Goal: Transaction & Acquisition: Book appointment/travel/reservation

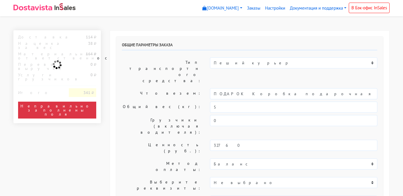
select select "11:00"
select select "20:00"
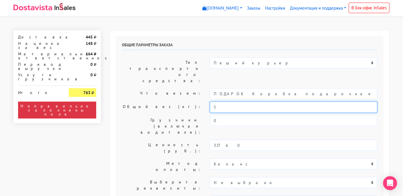
click at [239, 102] on input "5" at bounding box center [294, 107] width 168 height 11
type input "0"
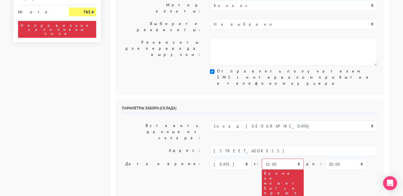
scroll to position [159, 0]
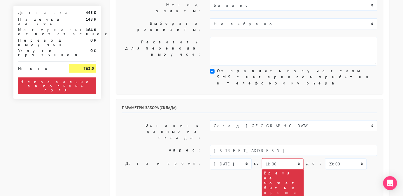
type input "0,5"
click at [236, 159] on select "[DATE] [DATE] [DATE] [DATE] [DATE] [DATE] [DATE] [DATE] [DATE]" at bounding box center [231, 164] width 42 height 11
select select "[DATE]"
click at [210, 159] on select "[DATE] [DATE] [DATE] [DATE] [DATE] [DATE] [DATE] [DATE] [DATE]" at bounding box center [231, 164] width 42 height 11
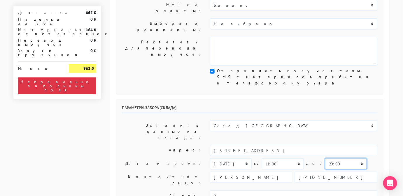
click at [335, 159] on select "00:00 00:30 01:00 01:30 02:00 02:30 03:00 03:30 04:00 04:30 05:00 05:30 06:00 0…" at bounding box center [347, 164] width 42 height 11
select select "12:00"
click at [326, 159] on select "00:00 00:30 01:00 01:30 02:00 02:30 03:00 03:30 04:00 04:30 05:00 05:30 06:00 0…" at bounding box center [347, 164] width 42 height 11
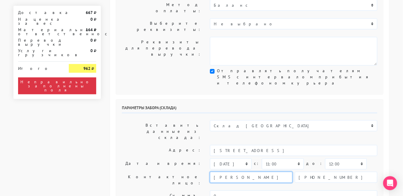
click at [255, 172] on input "[PERSON_NAME]" at bounding box center [251, 177] width 83 height 11
type input "менеджер"
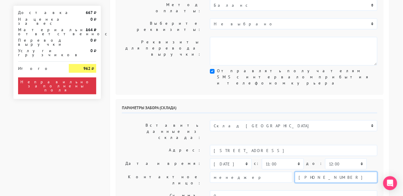
click at [346, 172] on input "[PHONE_NUMBER]" at bounding box center [336, 177] width 83 height 11
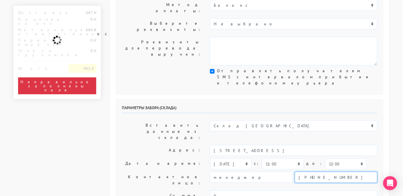
click at [346, 172] on input "[PHONE_NUMBER]" at bounding box center [336, 177] width 83 height 11
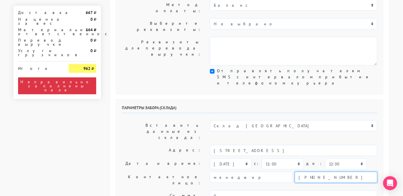
click at [346, 172] on input "[PHONE_NUMBER]" at bounding box center [336, 177] width 83 height 11
click at [346, 172] on input "text" at bounding box center [336, 177] width 83 height 11
type input "9234443831"
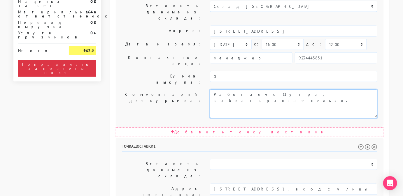
scroll to position [279, 0]
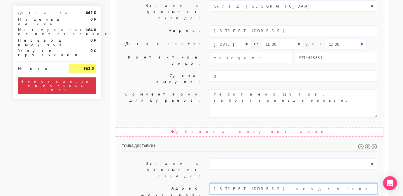
click at [297, 184] on input "[STREET_ADDRESS], вход с улицы" at bounding box center [294, 189] width 168 height 11
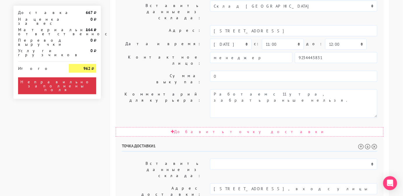
paste textarea "[STREET_ADDRESS], вход с улицы"
type textarea "Позвонить получателю за 1 час. [STREET_ADDRESS], вход с улицы"
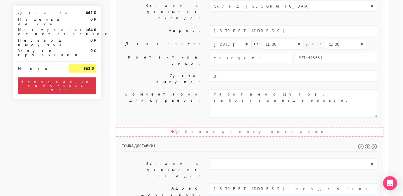
select select "[DATE]"
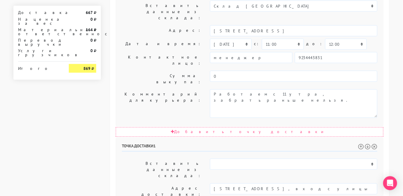
select select "12:00"
select select "16:00"
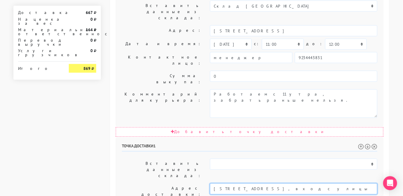
click at [333, 184] on input "[STREET_ADDRESS], вход с улицы" at bounding box center [294, 189] width 168 height 11
click at [309, 195] on li "[STREET_ADDRESS][PERSON_NAME]" at bounding box center [293, 199] width 167 height 8
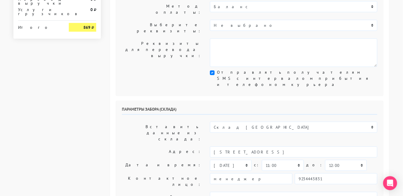
scroll to position [158, 0]
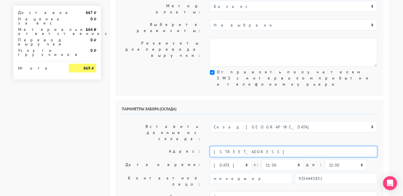
click at [302, 147] on input "[STREET_ADDRESS]" at bounding box center [294, 152] width 168 height 11
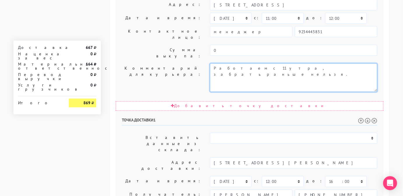
scroll to position [292, 0]
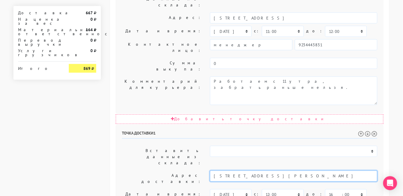
click at [300, 171] on input "[STREET_ADDRESS][PERSON_NAME]" at bounding box center [294, 176] width 168 height 11
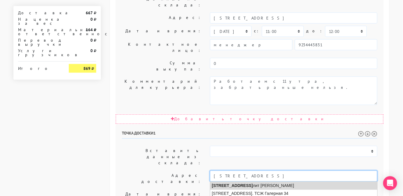
click at [298, 182] on li "[STREET_ADDRESS][PERSON_NAME]" at bounding box center [293, 186] width 167 height 8
type input "[STREET_ADDRESS][PERSON_NAME]"
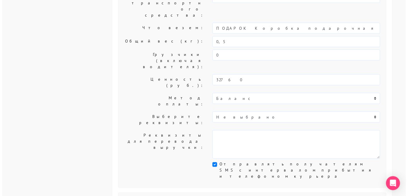
scroll to position [0, 0]
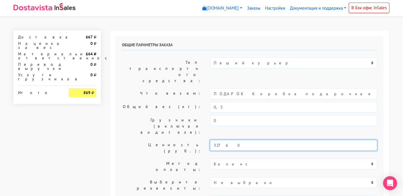
click at [227, 140] on input "32760" at bounding box center [294, 145] width 168 height 11
type input "1500"
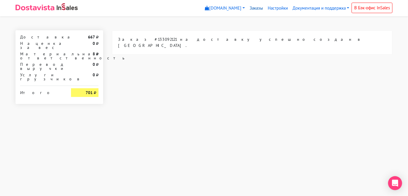
click at [258, 6] on link "Заказы" at bounding box center [256, 8] width 18 height 11
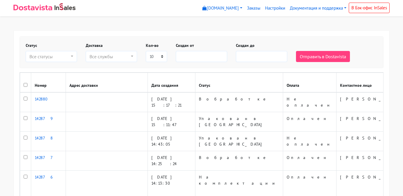
select select
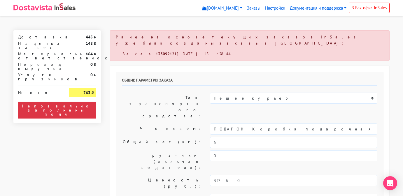
select select "11:00"
select select "20:00"
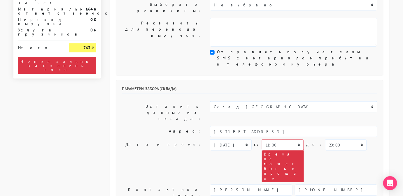
scroll to position [214, 0]
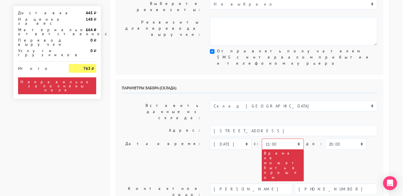
click at [295, 150] on div "Время не может быть в прошлом" at bounding box center [283, 166] width 42 height 32
click at [242, 139] on select "[DATE] [DATE] [DATE] [DATE] [DATE] [DATE] [DATE] [DATE] [DATE]" at bounding box center [231, 144] width 42 height 11
select select "[DATE]"
click at [210, 139] on select "[DATE] [DATE] [DATE] [DATE] [DATE] [DATE] [DATE] [DATE] [DATE]" at bounding box center [231, 144] width 42 height 11
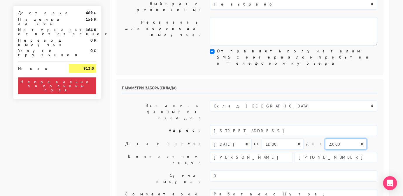
click at [330, 139] on select "00:00 00:30 01:00 01:30 02:00 02:30 03:00 03:30 04:00 04:30 05:00 05:30 06:00 0…" at bounding box center [347, 144] width 42 height 11
select select "12:00"
click at [326, 139] on select "00:00 00:30 01:00 01:30 02:00 02:30 03:00 03:30 04:00 04:30 05:00 05:30 06:00 0…" at bounding box center [347, 144] width 42 height 11
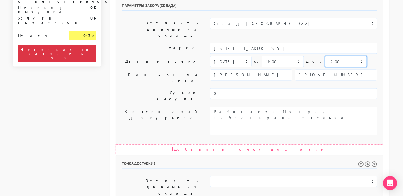
scroll to position [297, 0]
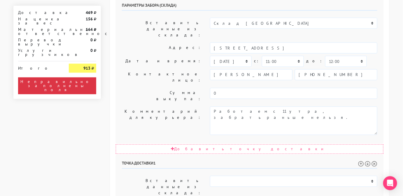
select select "[DATE]"
select select "12:00"
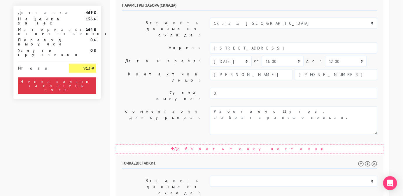
select select "16:00"
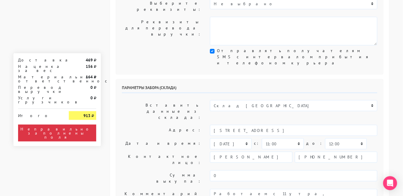
scroll to position [214, 0]
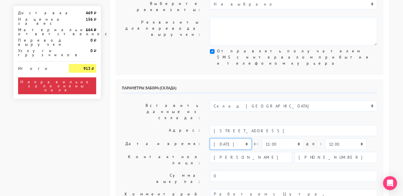
click at [236, 139] on select "[DATE] [DATE] [DATE] [DATE] [DATE] [DATE] [DATE] [DATE] [DATE]" at bounding box center [231, 144] width 42 height 11
click at [210, 139] on select "[DATE] [DATE] [DATE] [DATE] [DATE] [DATE] [DATE] [DATE] [DATE]" at bounding box center [231, 144] width 42 height 11
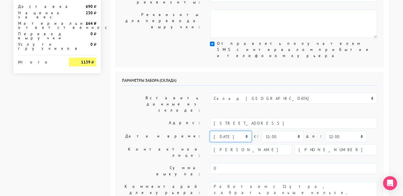
scroll to position [222, 0]
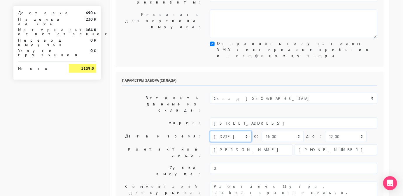
click at [240, 131] on select "[DATE] [DATE] [DATE] [DATE] [DATE] [DATE] [DATE] [DATE] [DATE]" at bounding box center [231, 136] width 42 height 11
select select "[DATE]"
click at [210, 131] on select "[DATE] [DATE] [DATE] [DATE] [DATE] [DATE] [DATE] [DATE] [DATE]" at bounding box center [231, 136] width 42 height 11
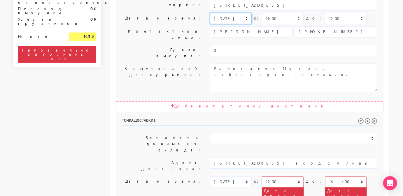
scroll to position [340, 0]
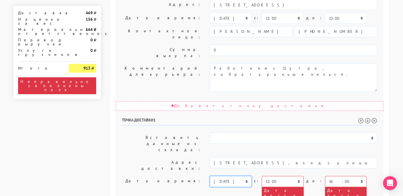
click at [235, 177] on select "[DATE] [DATE] [DATE] [DATE] [DATE] [DATE] [DATE] [DATE] [DATE] [DATE] [DATE] [D…" at bounding box center [231, 182] width 42 height 11
select select "[DATE]"
click at [210, 177] on select "[DATE] [DATE] [DATE] [DATE] [DATE] [DATE] [DATE] [DATE] [DATE] [DATE] [DATE] [D…" at bounding box center [231, 182] width 42 height 11
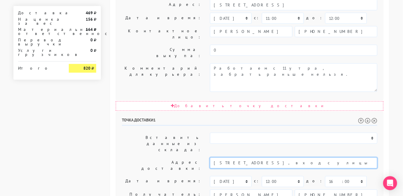
click at [338, 158] on input "[STREET_ADDRESS], вход с улицы" at bounding box center [294, 163] width 168 height 11
drag, startPoint x: 338, startPoint y: 70, endPoint x: 265, endPoint y: 63, distance: 73.3
click at [265, 158] on input "[STREET_ADDRESS], вход с улицы" at bounding box center [294, 163] width 168 height 11
type input "Санкт-Петербург, Га, кв 7, этаж 4, подъезд 1, вход с улицылерная 34"
drag, startPoint x: 336, startPoint y: 66, endPoint x: 250, endPoint y: 67, distance: 86.1
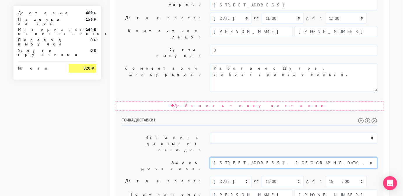
click at [250, 158] on input "Санкт-Петербург, Га, кв 7, этаж 4, подъезд 1, вход с улицылерная 34" at bounding box center [294, 163] width 168 height 11
click at [282, 158] on input "Санкт-Петербург, Га, кв 7, этаж 4, подъезд 1, вход с улицылерная 34" at bounding box center [294, 163] width 168 height 11
drag, startPoint x: 335, startPoint y: 65, endPoint x: 206, endPoint y: 68, distance: 129.7
click at [206, 158] on div "Адрес доставки: Санкт-Петербург, Га, кв 7, этаж 4, подъезд 1, вход с улицылерна…" at bounding box center [250, 166] width 265 height 16
paste input "[STREET_ADDRESS], вход с улицы"
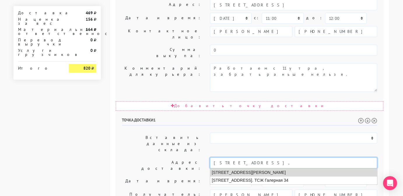
click at [240, 169] on li "[STREET_ADDRESS][PERSON_NAME]" at bounding box center [293, 173] width 167 height 8
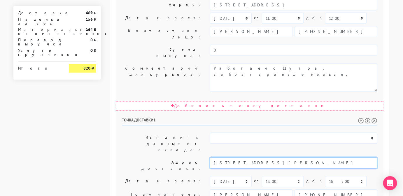
type input "[STREET_ADDRESS][PERSON_NAME]"
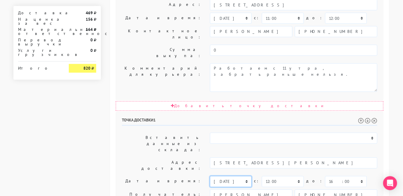
click at [236, 177] on select "[DATE] [DATE] [DATE] [DATE] [DATE] [DATE] [DATE] [DATE] [DATE] [DATE] [DATE] [D…" at bounding box center [231, 182] width 42 height 11
click at [234, 177] on select "[DATE] [DATE] [DATE] [DATE] [DATE] [DATE] [DATE] [DATE] [DATE] [DATE] [DATE] [D…" at bounding box center [231, 182] width 42 height 11
select select "[DATE]"
click at [210, 177] on select "[DATE] [DATE] [DATE] [DATE] [DATE] [DATE] [DATE] [DATE] [DATE] [DATE] [DATE] [D…" at bounding box center [231, 182] width 42 height 11
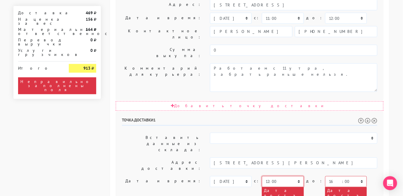
click at [283, 177] on select "00:00 00:30 01:00 01:30 02:00 02:30 03:00 03:30 04:00 04:30 05:00 05:30 06:00 0…" at bounding box center [283, 182] width 42 height 11
click at [262, 177] on select "00:00 00:30 01:00 01:30 02:00 02:30 03:00 03:30 04:00 04:30 05:00 05:30 06:00 0…" at bounding box center [283, 182] width 42 height 11
click at [283, 177] on select "00:00 00:30 01:00 01:30 02:00 02:30 03:00 03:30 04:00 04:30 05:00 05:30 06:00 0…" at bounding box center [283, 182] width 42 height 11
select select "12:00"
click at [262, 177] on select "00:00 00:30 01:00 01:30 02:00 02:30 03:00 03:30 04:00 04:30 05:00 05:30 06:00 0…" at bounding box center [283, 182] width 42 height 11
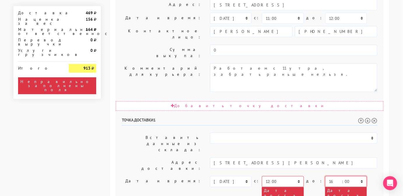
click at [326, 177] on select "00:00 00:30 01:00 01:30 02:00 02:30 03:00 03:30 04:00 04:30 05:00 05:30 06:00 0…" at bounding box center [347, 182] width 42 height 11
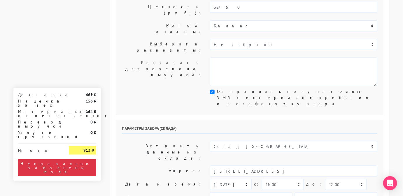
scroll to position [173, 0]
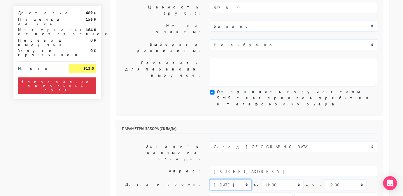
click at [239, 180] on select "[DATE] [DATE] [DATE] [DATE] [DATE] [DATE] [DATE] [DATE] [DATE]" at bounding box center [231, 185] width 42 height 11
select select "[DATE]"
click at [210, 180] on select "[DATE] [DATE] [DATE] [DATE] [DATE] [DATE] [DATE] [DATE] [DATE]" at bounding box center [231, 185] width 42 height 11
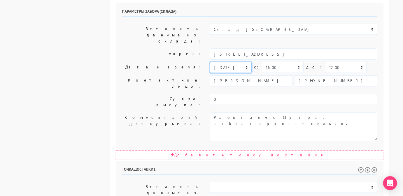
scroll to position [291, 0]
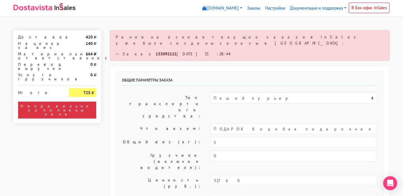
select select "11:00"
select select "20:00"
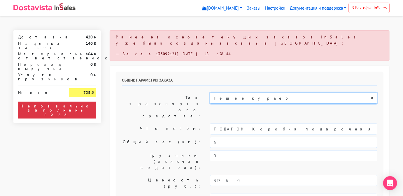
click at [247, 96] on select "Пеший курьер Легковой автомобиль Каблук (до 700 кг) Микроавтобус / портер (до 1…" at bounding box center [294, 98] width 168 height 11
select select "7"
click at [210, 93] on select "Пеший курьер Легковой автомобиль Каблук (до 700 кг) Микроавтобус / портер (до 1…" at bounding box center [294, 98] width 168 height 11
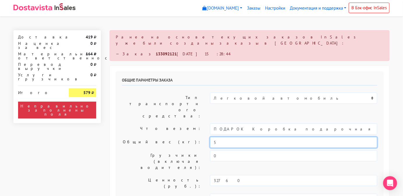
click at [228, 137] on input "5" at bounding box center [294, 142] width 168 height 11
type input "0,5"
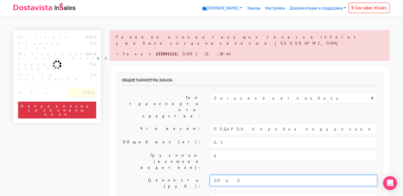
click at [235, 175] on input "32760" at bounding box center [294, 180] width 168 height 11
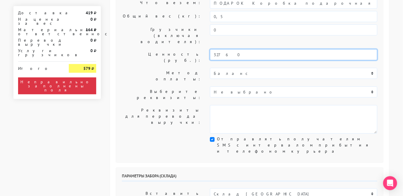
scroll to position [173, 0]
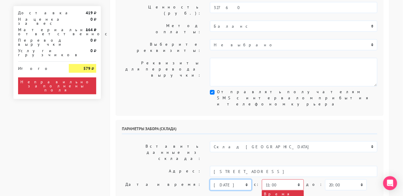
click at [245, 180] on select "[DATE] [DATE] [DATE] [DATE] [DATE] [DATE] [DATE] [DATE] [DATE]" at bounding box center [231, 185] width 42 height 11
select select "[DATE]"
click at [210, 180] on select "[DATE] [DATE] [DATE] [DATE] [DATE] [DATE] [DATE] [DATE] [DATE]" at bounding box center [231, 185] width 42 height 11
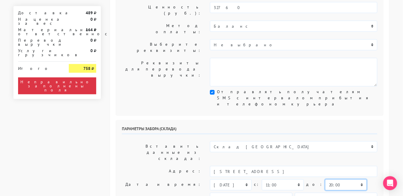
click at [330, 180] on select "00:00 00:30 01:00 01:30 02:00 02:30 03:00 03:30 04:00 04:30 05:00 05:30 06:00 0…" at bounding box center [347, 185] width 42 height 11
select select "12:00"
click at [326, 180] on select "00:00 00:30 01:00 01:30 02:00 02:30 03:00 03:30 04:00 04:30 05:00 05:30 06:00 0…" at bounding box center [347, 185] width 42 height 11
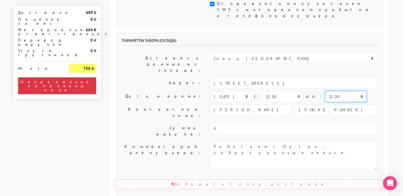
scroll to position [287, 0]
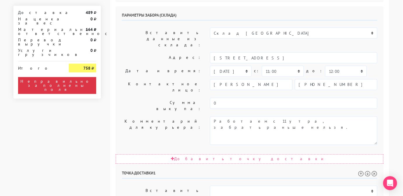
select select "[DATE]"
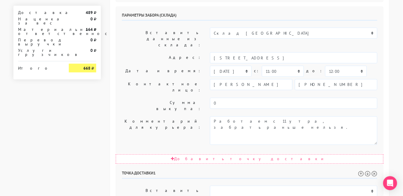
select select "12:00"
select select "16:00"
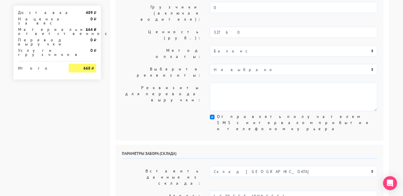
scroll to position [209, 0]
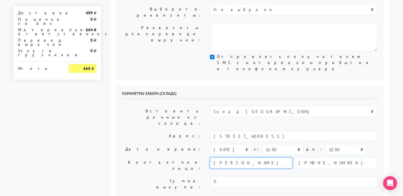
click at [266, 158] on input "[PERSON_NAME]" at bounding box center [251, 163] width 83 height 11
type input "менеджер"
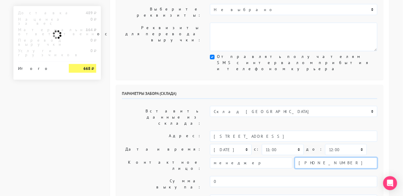
click at [307, 158] on input "[PHONE_NUMBER]" at bounding box center [336, 163] width 83 height 11
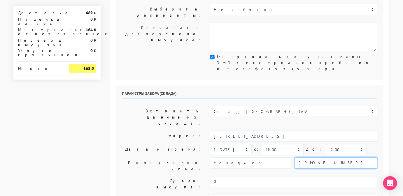
click at [317, 158] on input "[PHONE_NUMBER]" at bounding box center [336, 163] width 83 height 11
click at [317, 158] on input "text" at bounding box center [336, 163] width 83 height 11
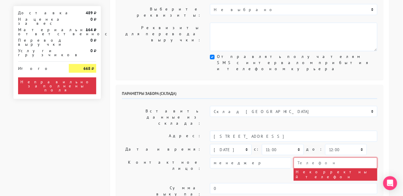
paste input "923 444-38-31"
type input "9234443831"
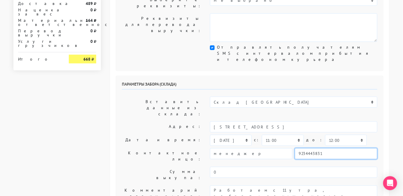
scroll to position [219, 0]
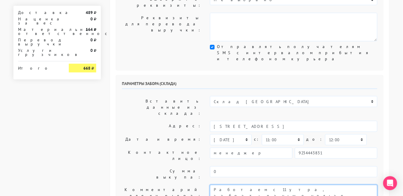
type textarea "Работаем с 11 утра, забрать раньше нельзя. магазин sbleskom"
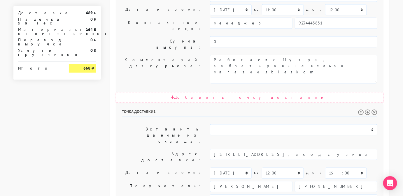
scroll to position [369, 0]
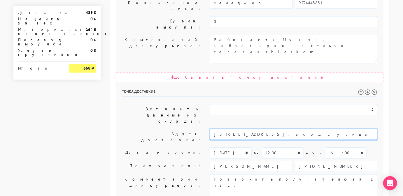
click at [298, 129] on input "[STREET_ADDRESS], вход с улицы" at bounding box center [294, 134] width 168 height 11
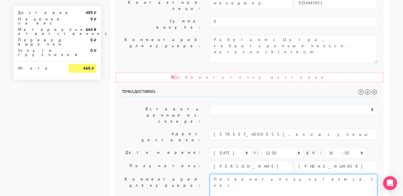
click at [297, 175] on textarea "Позвонить получателю за 1 час." at bounding box center [294, 189] width 168 height 29
paste textarea "[STREET_ADDRESS], вход с улицы"
type textarea "Позвонить получателю за 1 час.Санкт-Петербург, Галерная 34, кв 7, этаж 4, подъе…"
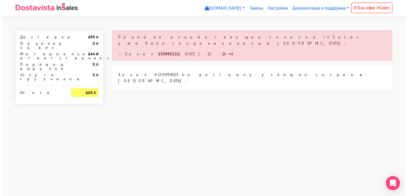
scroll to position [0, 0]
